Goal: Task Accomplishment & Management: Complete application form

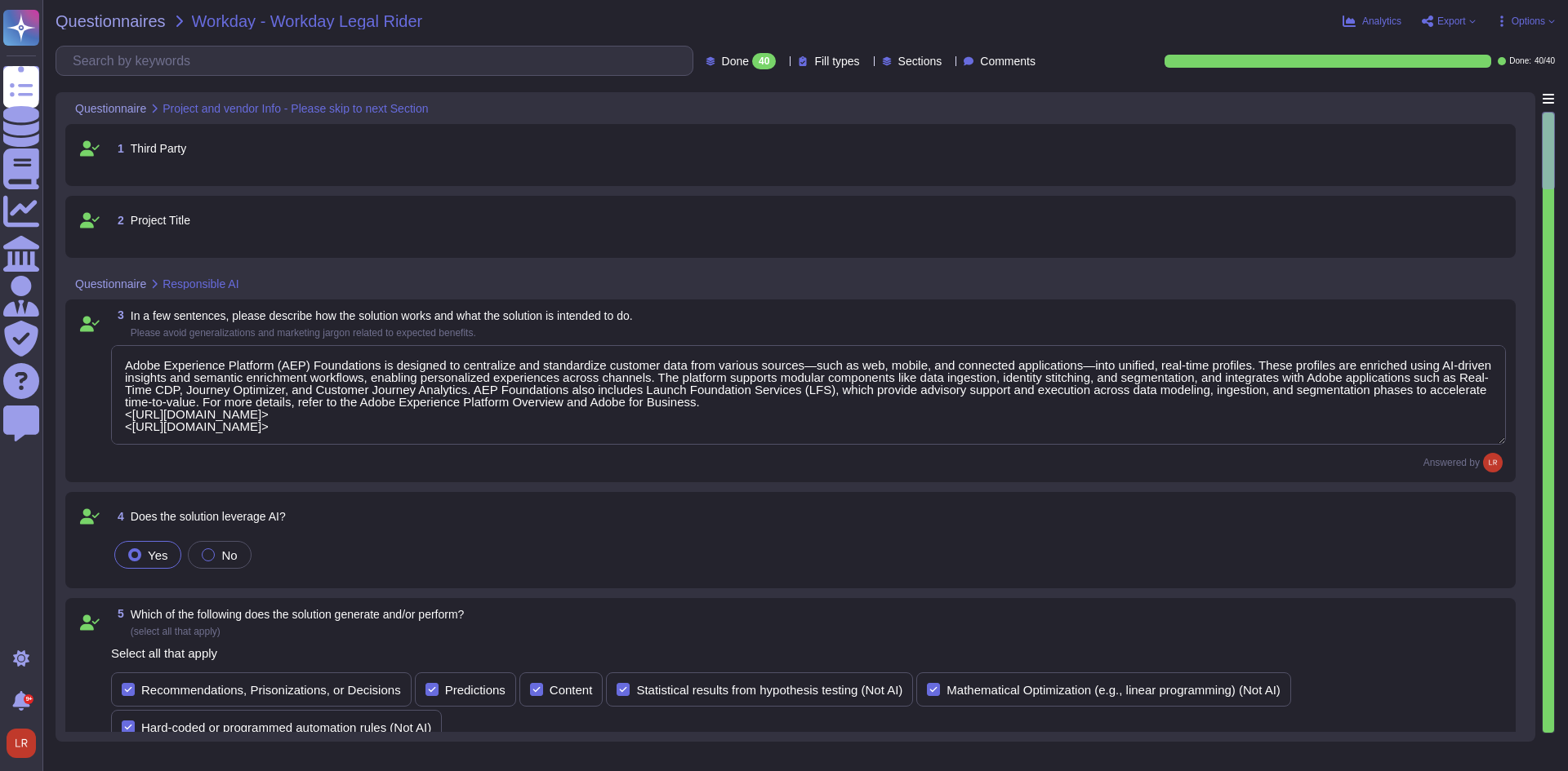
type textarea "Adobe Experience Platform (AEP) Foundations is designed to centralize and stand…"
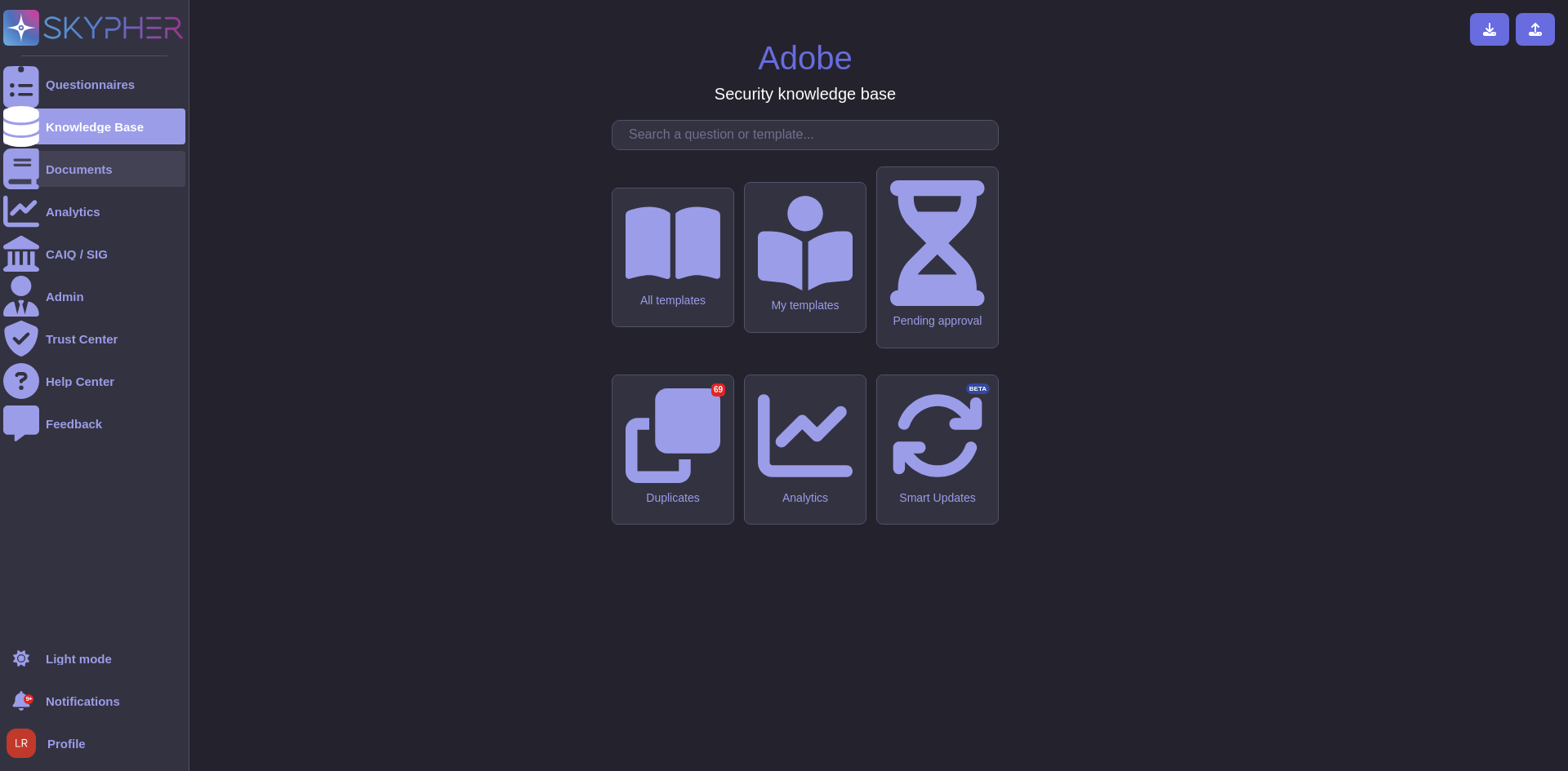
click at [41, 173] on div "Documents" at bounding box center [95, 168] width 182 height 36
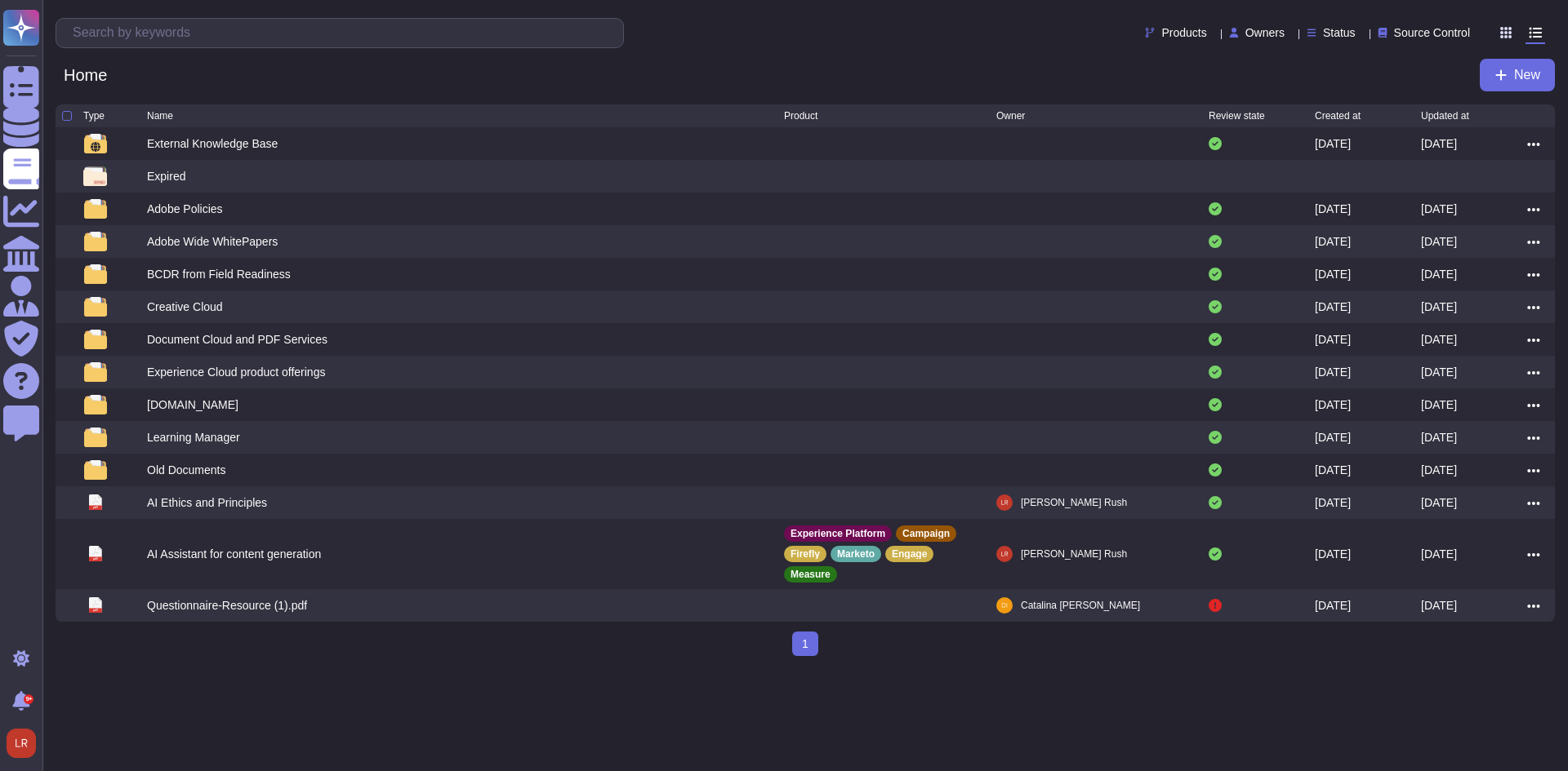
click at [478, 670] on html "Questionnaires Knowledge Base Documents Analytics CAIQ / SIG Admin Trust Center…" at bounding box center [784, 335] width 1568 height 670
